Goal: Information Seeking & Learning: Learn about a topic

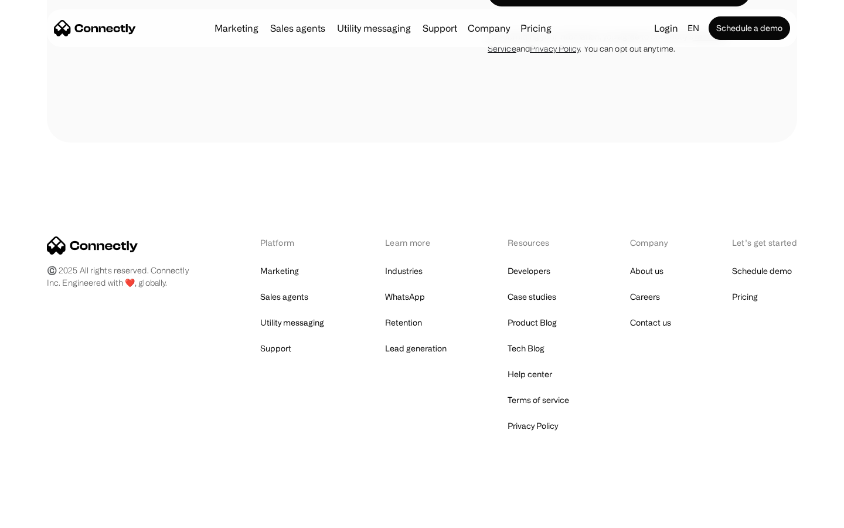
scroll to position [794, 0]
